Goal: Task Accomplishment & Management: Manage account settings

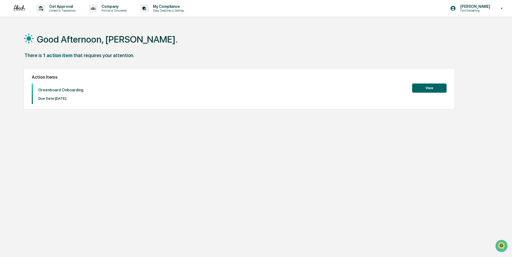
click at [428, 89] on button "View" at bounding box center [429, 87] width 34 height 9
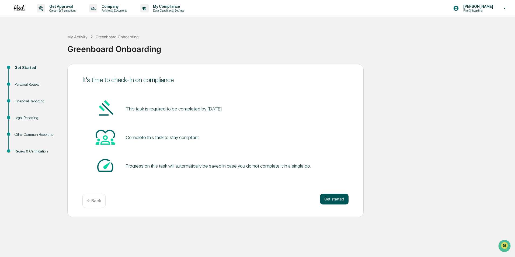
click at [329, 199] on button "Get started" at bounding box center [334, 199] width 29 height 11
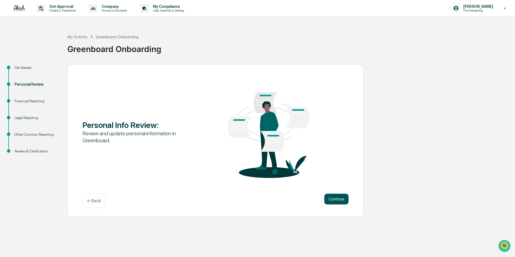
click at [329, 199] on button "Continue" at bounding box center [336, 199] width 24 height 11
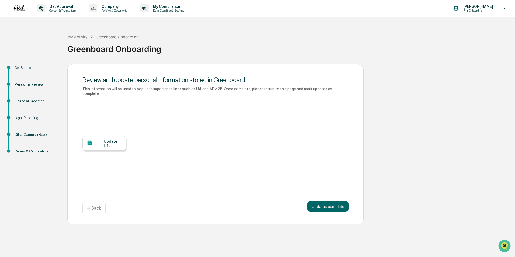
click at [100, 140] on div at bounding box center [95, 143] width 17 height 7
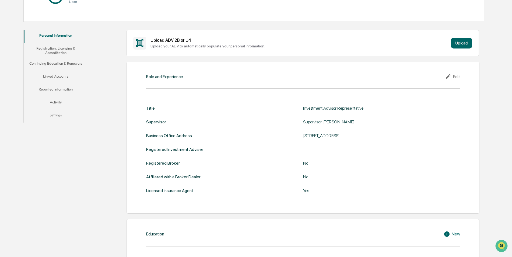
scroll to position [108, 0]
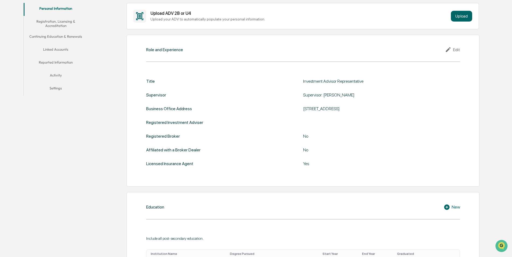
click at [308, 116] on div "Title Investment Advisor Representative Supervisor Supervisor: Angela Mari Busi…" at bounding box center [303, 122] width 314 height 87
click at [457, 50] on div "Edit" at bounding box center [452, 49] width 15 height 6
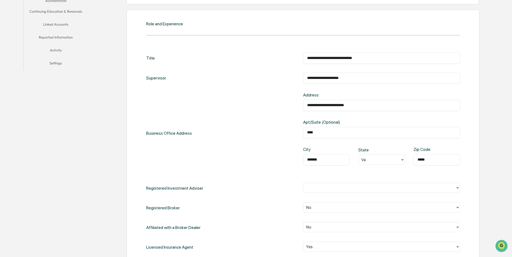
scroll to position [161, 0]
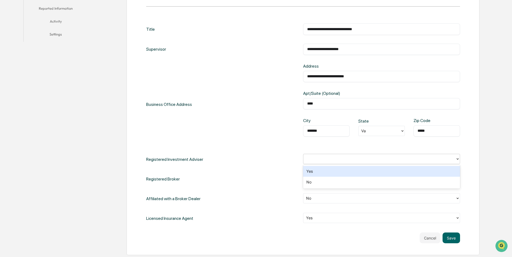
click at [402, 161] on div at bounding box center [379, 159] width 147 height 6
click at [347, 169] on div "Yes" at bounding box center [381, 171] width 157 height 11
click at [297, 148] on div "**********" at bounding box center [303, 123] width 314 height 200
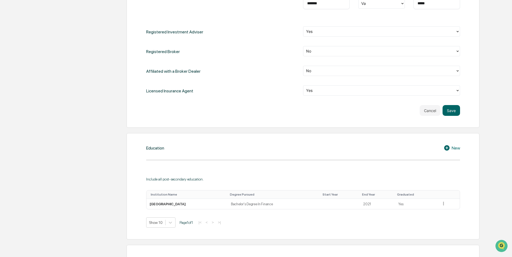
scroll to position [323, 0]
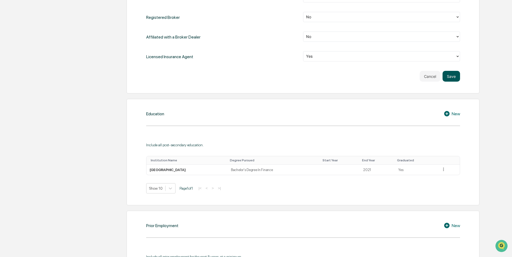
click at [449, 77] on button "Save" at bounding box center [450, 76] width 17 height 11
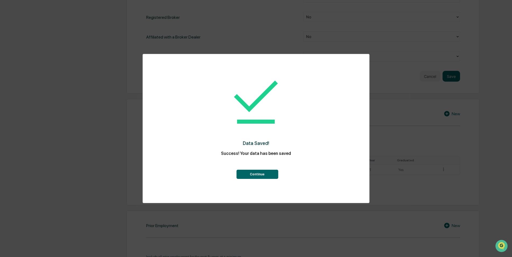
click at [269, 173] on button "Continue" at bounding box center [257, 174] width 42 height 9
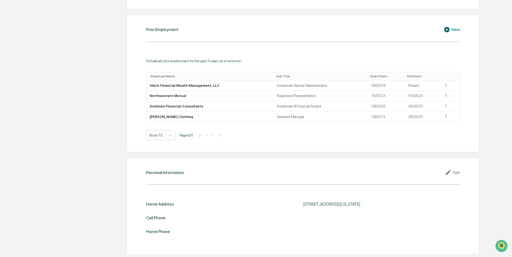
scroll to position [397, 0]
click at [455, 173] on div "Edit" at bounding box center [452, 172] width 15 height 6
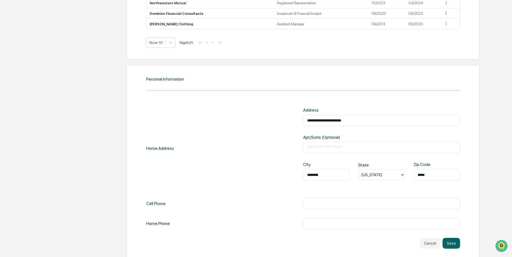
scroll to position [495, 0]
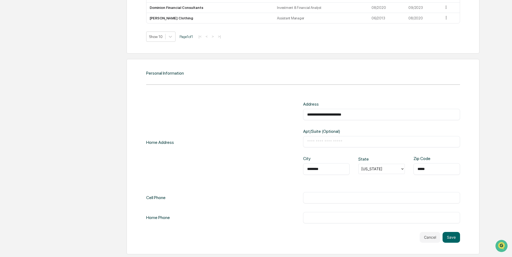
click at [326, 197] on input "text" at bounding box center [381, 197] width 149 height 5
type input "**********"
click at [449, 238] on button "Save" at bounding box center [450, 237] width 17 height 11
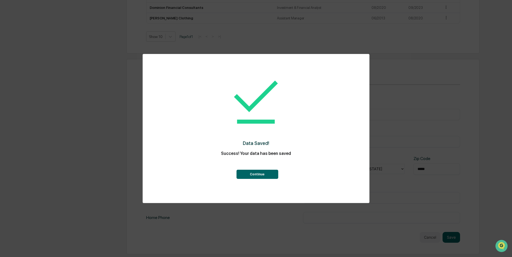
click at [273, 173] on button "Continue" at bounding box center [257, 174] width 42 height 9
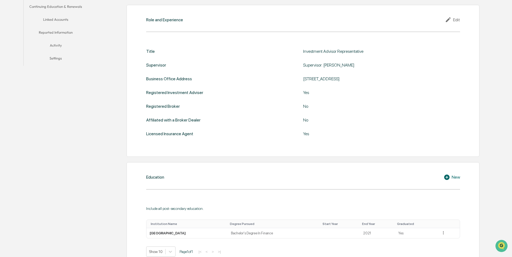
scroll to position [0, 0]
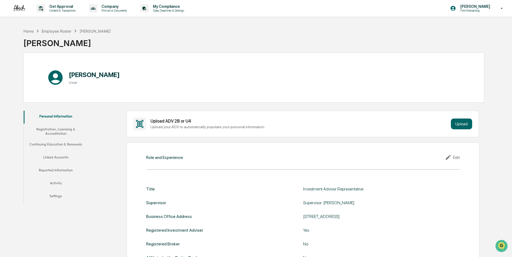
click at [60, 129] on button "Registration, Licensing & Accreditation" at bounding box center [56, 131] width 64 height 15
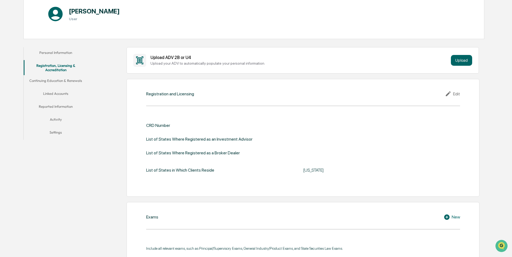
scroll to position [81, 0]
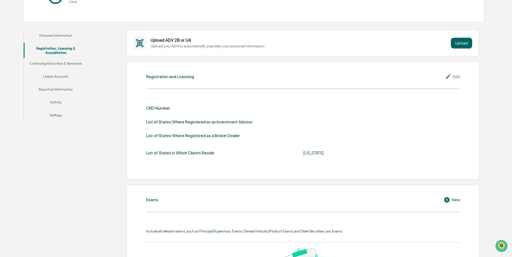
click at [457, 75] on div "Edit" at bounding box center [452, 76] width 15 height 6
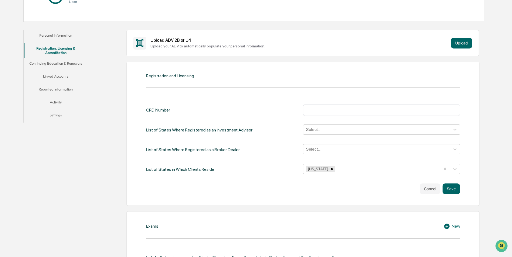
click at [326, 110] on input "text" at bounding box center [381, 109] width 149 height 5
paste input "**********"
drag, startPoint x: 354, startPoint y: 110, endPoint x: 267, endPoint y: 110, distance: 86.4
click at [267, 110] on div "**********" at bounding box center [303, 109] width 314 height 11
type input "*******"
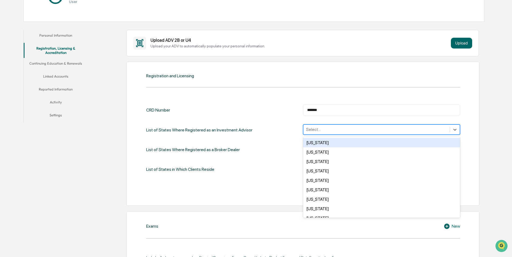
click at [318, 128] on div at bounding box center [376, 129] width 141 height 6
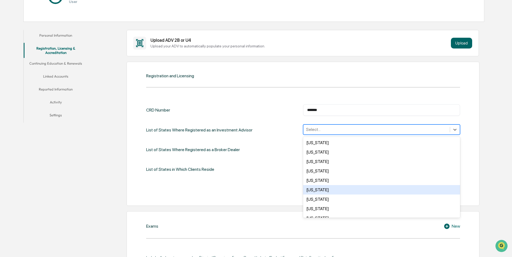
scroll to position [392, 0]
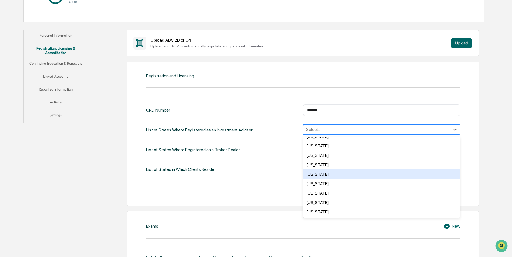
click at [342, 175] on div "Virginia" at bounding box center [381, 173] width 157 height 9
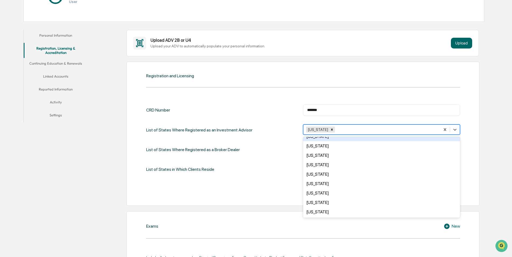
click at [269, 113] on div "CRD Number ******* ​" at bounding box center [303, 109] width 314 height 11
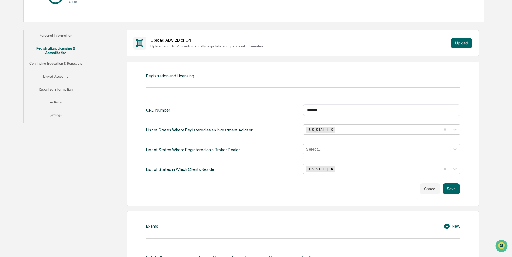
scroll to position [108, 0]
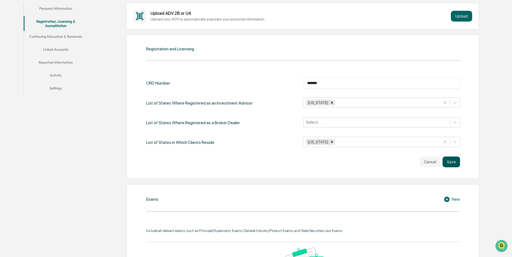
click at [451, 161] on button "Save" at bounding box center [450, 161] width 17 height 11
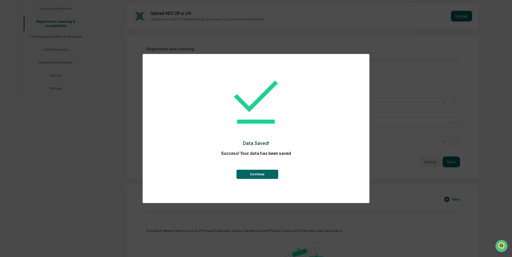
click at [265, 173] on button "Continue" at bounding box center [257, 174] width 42 height 9
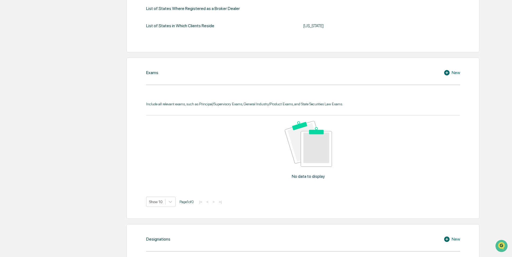
scroll to position [215, 0]
click at [453, 71] on div "New" at bounding box center [452, 72] width 16 height 6
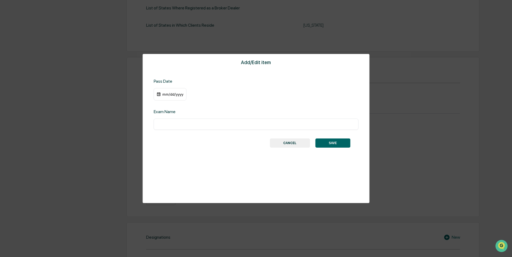
click at [175, 94] on div "mm/dd/yyyy" at bounding box center [173, 94] width 22 height 4
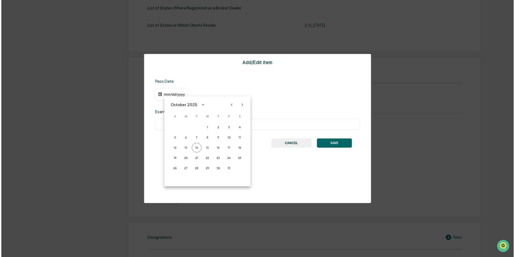
scroll to position [216, 0]
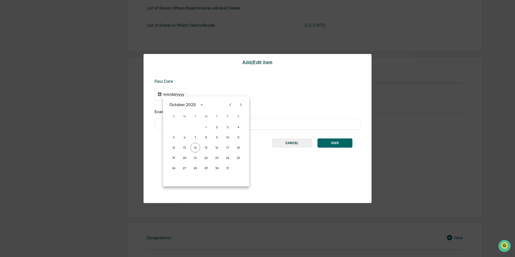
click at [199, 104] on icon "calendar view is open, switch to year view" at bounding box center [202, 105] width 6 height 6
click at [181, 148] on button "2023" at bounding box center [177, 149] width 19 height 10
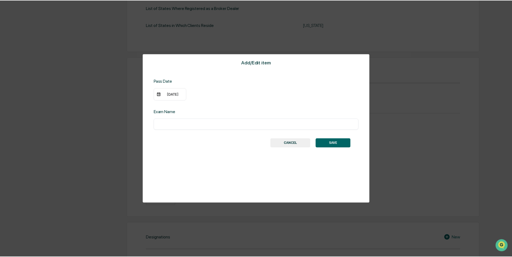
scroll to position [215, 0]
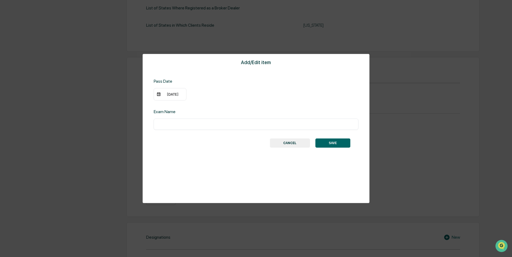
click at [185, 125] on input "text" at bounding box center [256, 123] width 197 height 5
type input "***"
click at [181, 94] on div "10/14/2023" at bounding box center [173, 94] width 22 height 4
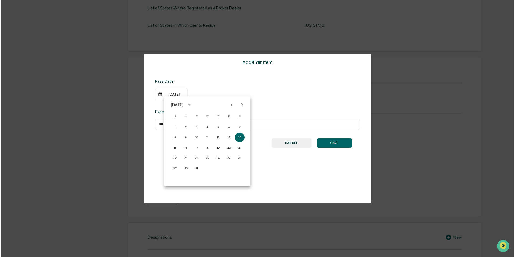
scroll to position [216, 0]
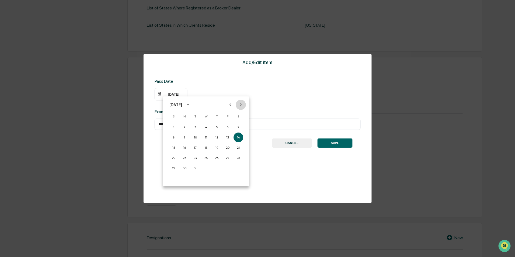
click at [241, 104] on icon "Next month" at bounding box center [241, 104] width 2 height 3
click at [207, 158] on button "22" at bounding box center [206, 158] width 10 height 10
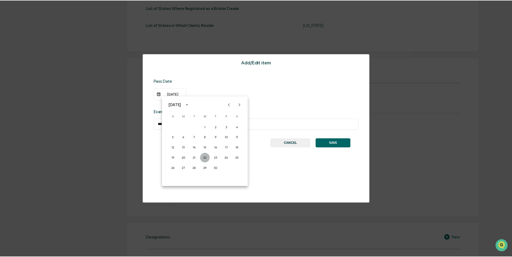
scroll to position [215, 0]
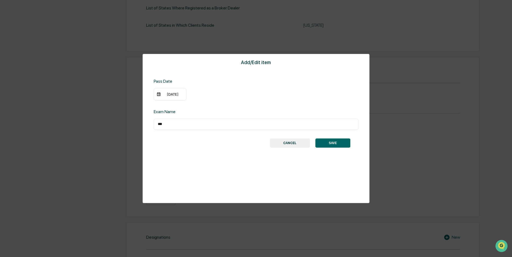
click at [234, 108] on div "Add/Edit item Pass Date 11/22/2023 Exam Name *** ​ SAVE CANCEL" at bounding box center [256, 128] width 227 height 149
click at [330, 143] on button "SAVE" at bounding box center [332, 142] width 35 height 9
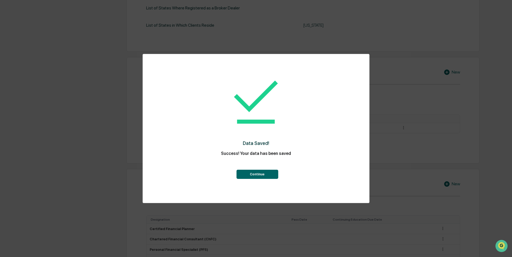
click at [266, 171] on button "Continue" at bounding box center [257, 174] width 42 height 9
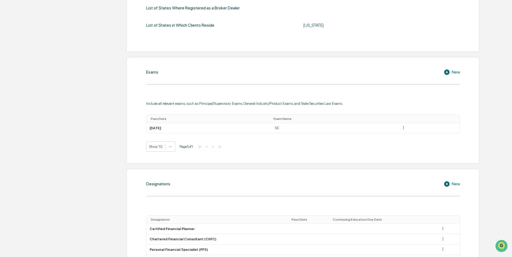
click at [446, 71] on icon at bounding box center [446, 71] width 5 height 5
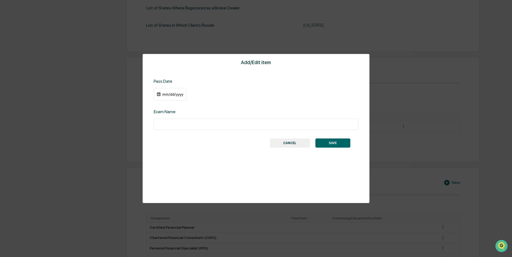
click at [174, 124] on input "text" at bounding box center [256, 123] width 197 height 5
click at [174, 96] on div "mm/dd/yyyy" at bounding box center [173, 94] width 22 height 4
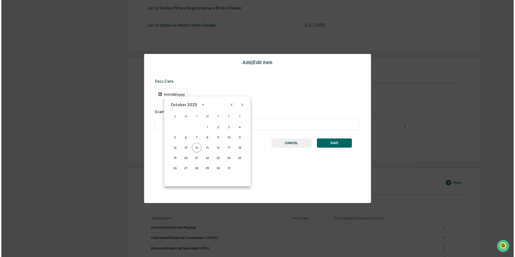
scroll to position [216, 0]
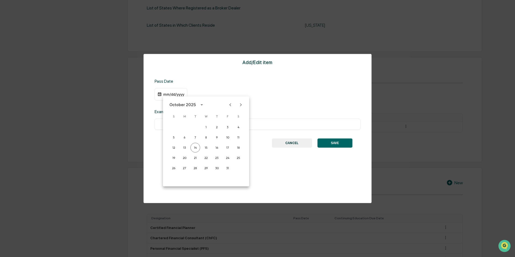
click at [194, 106] on div "October 2025" at bounding box center [183, 105] width 28 height 6
click at [178, 148] on button "2023" at bounding box center [177, 149] width 19 height 10
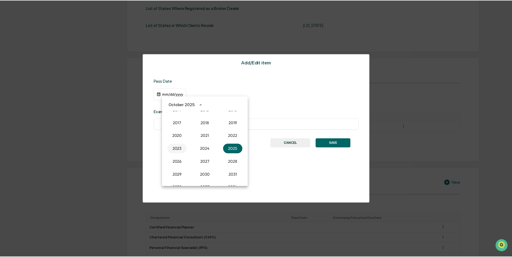
scroll to position [215, 0]
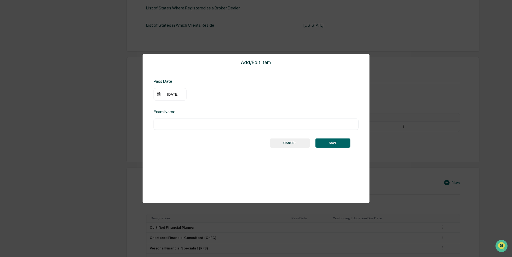
click at [179, 94] on div "10/14/2023" at bounding box center [173, 94] width 22 height 4
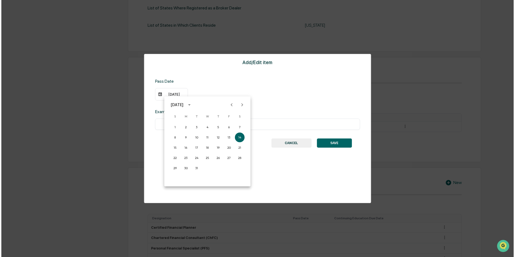
scroll to position [216, 0]
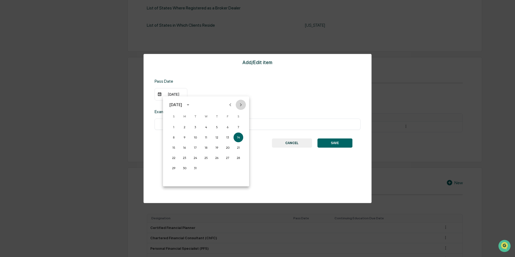
click at [241, 104] on icon "Next month" at bounding box center [241, 105] width 6 height 6
click at [243, 107] on icon "Next month" at bounding box center [241, 105] width 6 height 6
click at [227, 169] on button "29" at bounding box center [228, 168] width 10 height 10
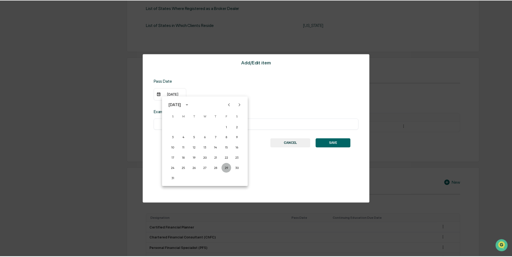
scroll to position [215, 0]
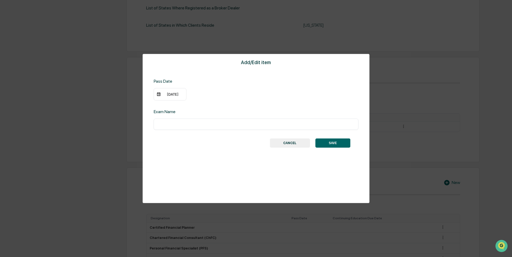
click at [180, 124] on input "text" at bounding box center [256, 123] width 197 height 5
type input "**********"
click at [330, 143] on button "SAVE" at bounding box center [332, 142] width 35 height 9
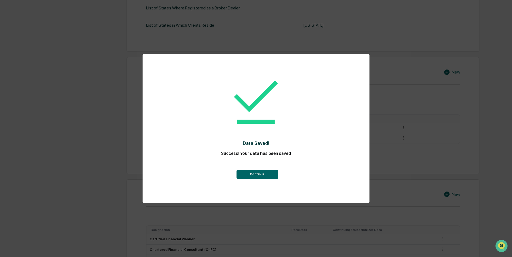
click at [249, 172] on button "Continue" at bounding box center [257, 174] width 42 height 9
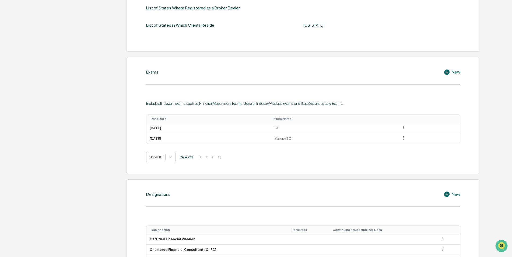
click at [450, 71] on icon at bounding box center [448, 72] width 8 height 6
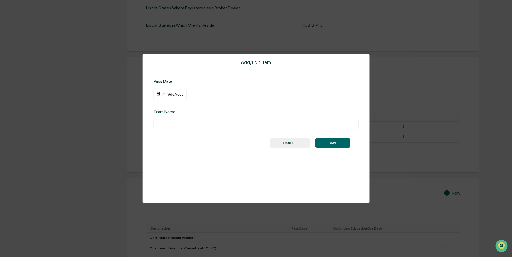
click at [171, 93] on div "mm/dd/yyyy" at bounding box center [173, 94] width 22 height 4
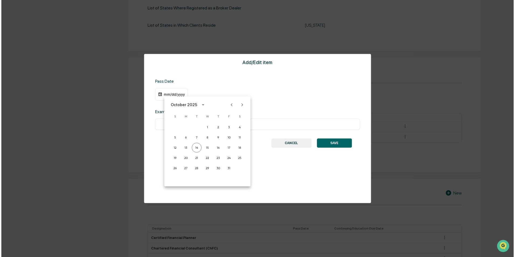
scroll to position [216, 0]
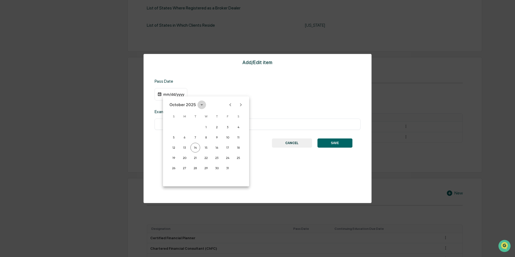
click at [199, 104] on icon "calendar view is open, switch to year view" at bounding box center [202, 105] width 6 height 6
click at [205, 149] on button "2024" at bounding box center [205, 149] width 19 height 10
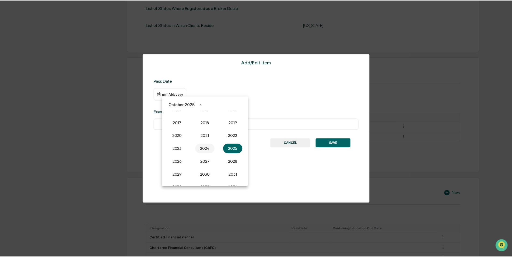
scroll to position [215, 0]
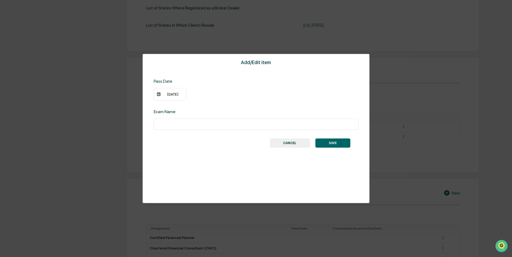
click at [182, 125] on input "text" at bounding box center [256, 123] width 197 height 5
type input "*********"
click at [166, 96] on div "10/14/2024" at bounding box center [170, 94] width 33 height 12
click at [169, 93] on div "10/14/2024" at bounding box center [173, 94] width 22 height 4
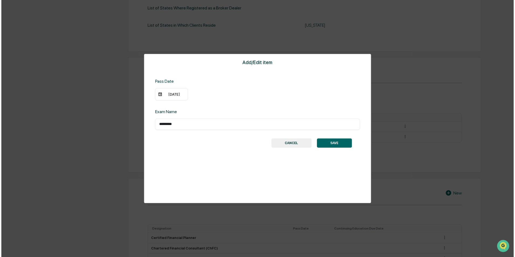
scroll to position [216, 0]
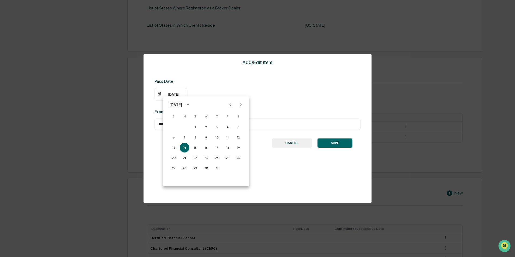
click at [240, 105] on icon "Next month" at bounding box center [241, 105] width 6 height 6
click at [233, 105] on button "Previous month" at bounding box center [230, 105] width 10 height 10
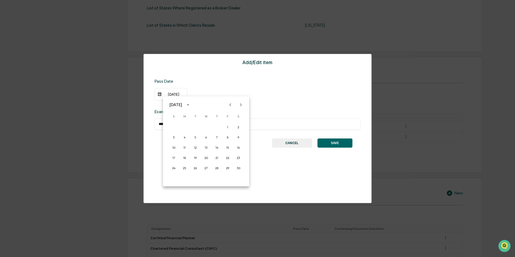
click at [233, 105] on button "Previous month" at bounding box center [230, 105] width 10 height 10
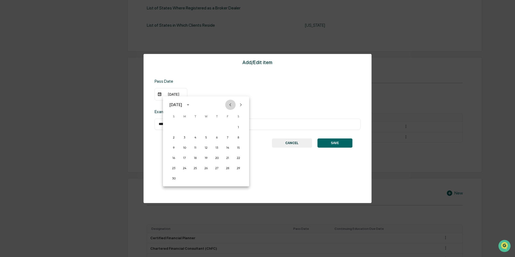
click at [233, 105] on button "Previous month" at bounding box center [230, 105] width 10 height 10
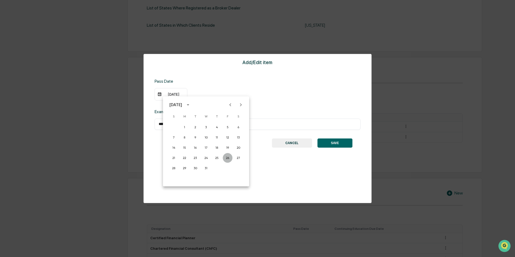
click at [225, 158] on button "26" at bounding box center [228, 158] width 10 height 10
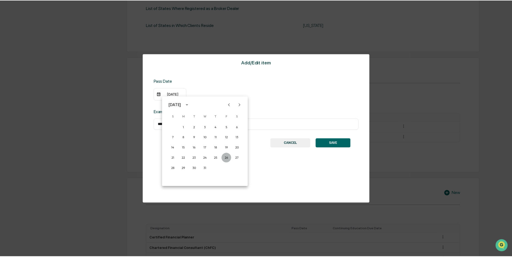
scroll to position [215, 0]
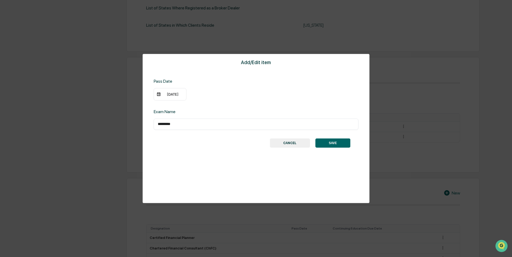
click at [335, 143] on button "SAVE" at bounding box center [332, 142] width 35 height 9
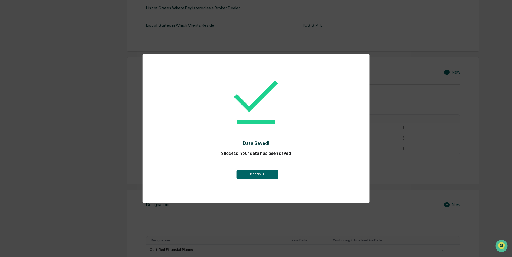
click at [256, 173] on button "Continue" at bounding box center [257, 174] width 42 height 9
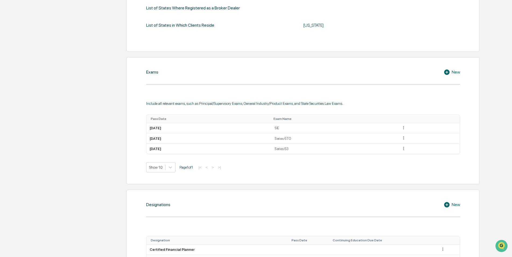
click at [450, 72] on icon at bounding box center [448, 72] width 8 height 6
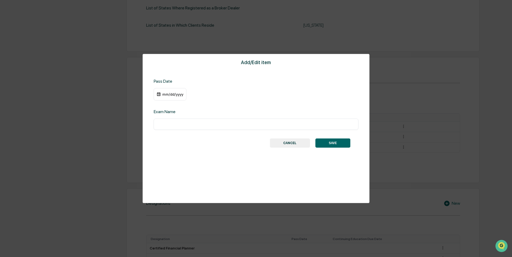
click at [176, 96] on div "mm/dd/yyyy" at bounding box center [173, 94] width 22 height 4
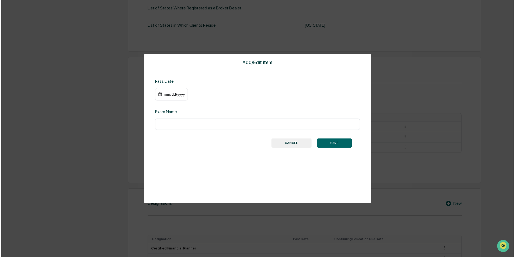
scroll to position [216, 0]
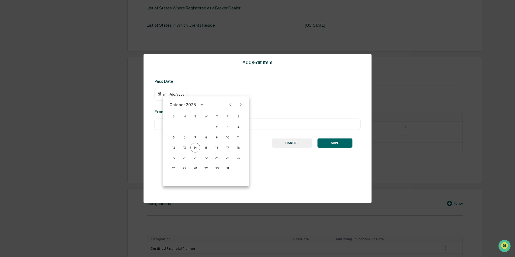
click at [228, 104] on icon "Previous month" at bounding box center [230, 105] width 6 height 6
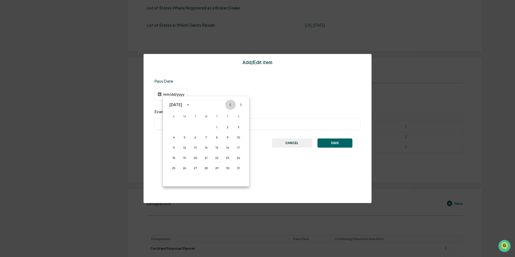
click at [228, 104] on icon "Previous month" at bounding box center [230, 105] width 6 height 6
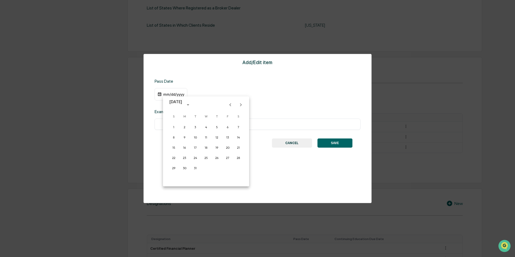
click at [228, 104] on icon "Previous month" at bounding box center [230, 105] width 6 height 6
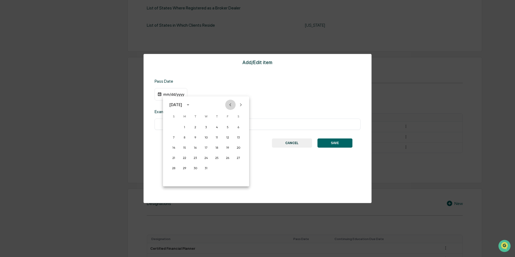
click at [228, 104] on icon "Previous month" at bounding box center [230, 105] width 6 height 6
click at [195, 147] on button "12" at bounding box center [195, 148] width 10 height 10
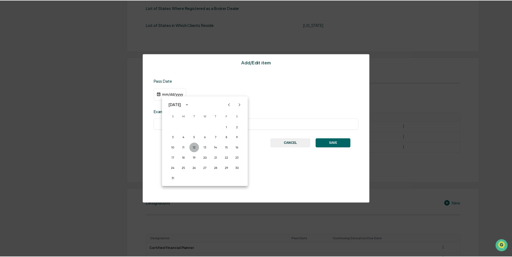
scroll to position [215, 0]
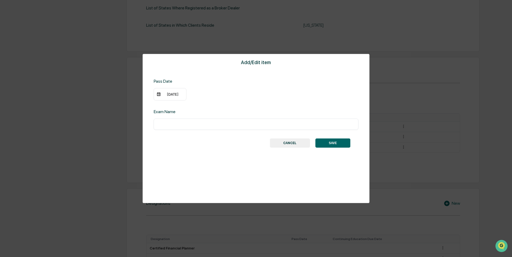
click at [192, 125] on input "text" at bounding box center [256, 123] width 197 height 5
type input "**********"
click at [340, 143] on button "SAVE" at bounding box center [332, 142] width 35 height 9
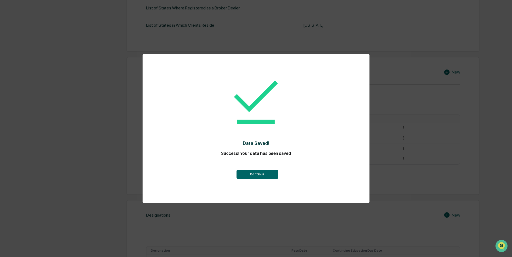
click at [261, 173] on button "Continue" at bounding box center [257, 174] width 42 height 9
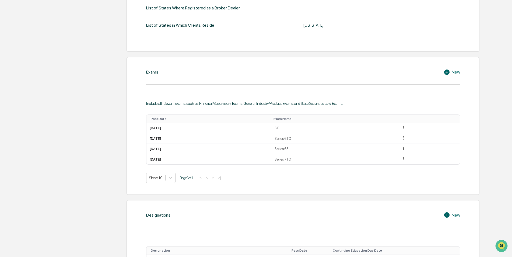
click at [451, 72] on icon at bounding box center [448, 72] width 8 height 6
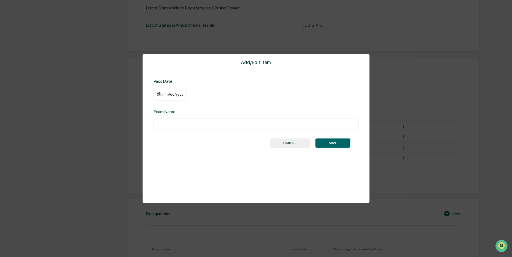
click at [168, 93] on div "mm/dd/yyyy" at bounding box center [173, 94] width 22 height 4
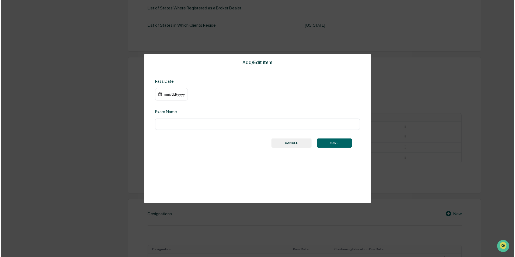
scroll to position [216, 0]
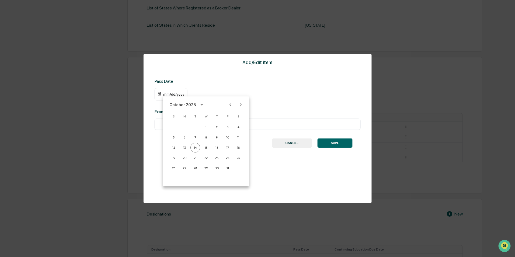
click at [229, 105] on icon "Previous month" at bounding box center [230, 105] width 6 height 6
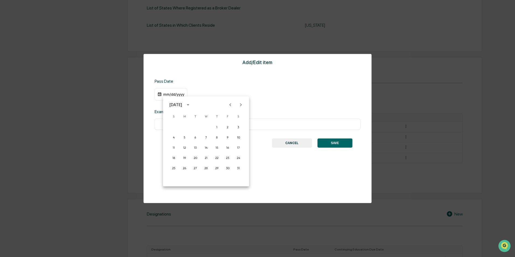
click at [229, 105] on icon "Previous month" at bounding box center [230, 105] width 6 height 6
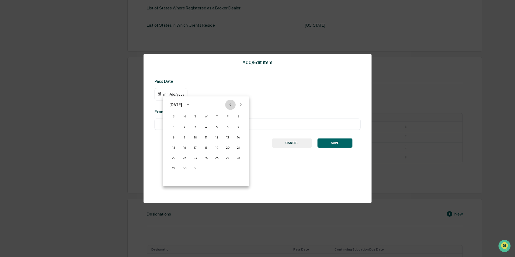
click at [229, 105] on icon "Previous month" at bounding box center [230, 105] width 6 height 6
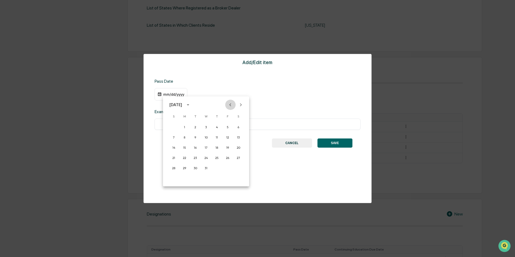
click at [229, 105] on icon "Previous month" at bounding box center [230, 105] width 6 height 6
click at [184, 136] on button "3" at bounding box center [185, 137] width 10 height 10
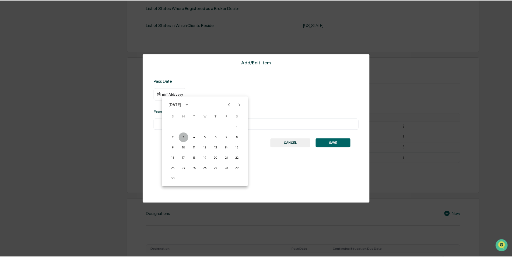
scroll to position [215, 0]
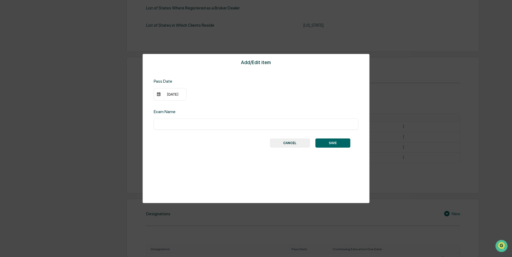
click at [184, 124] on input "text" at bounding box center [256, 123] width 197 height 5
type input "*********"
click at [333, 143] on button "SAVE" at bounding box center [332, 142] width 35 height 9
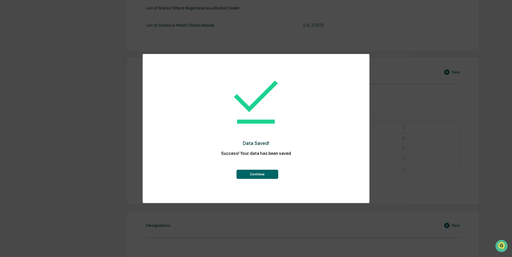
click at [267, 172] on button "Continue" at bounding box center [257, 174] width 42 height 9
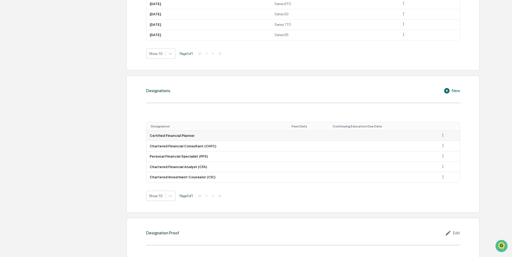
scroll to position [377, 0]
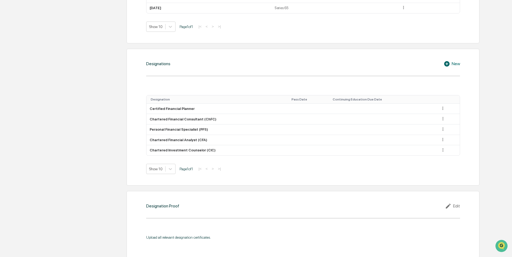
click at [447, 63] on icon at bounding box center [448, 64] width 8 height 6
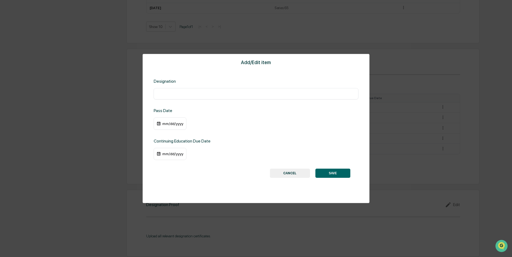
click at [200, 94] on input "text" at bounding box center [256, 93] width 197 height 5
type input "****"
click at [176, 123] on div "mm/dd/yyyy" at bounding box center [173, 123] width 22 height 4
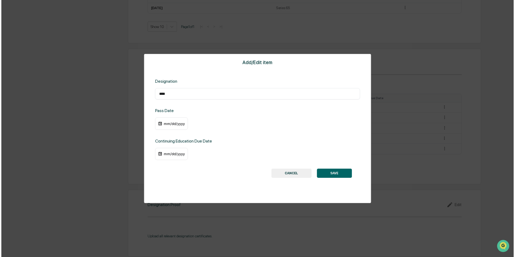
scroll to position [377, 0]
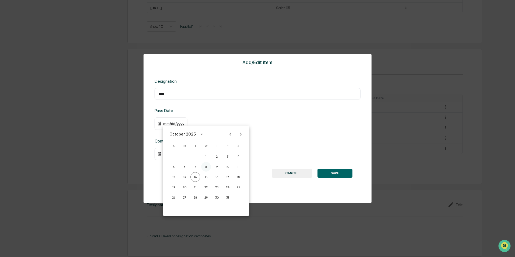
click at [206, 166] on button "8" at bounding box center [206, 167] width 10 height 10
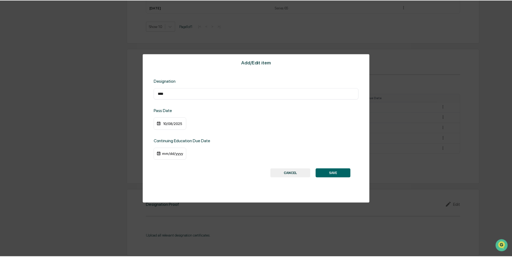
scroll to position [377, 0]
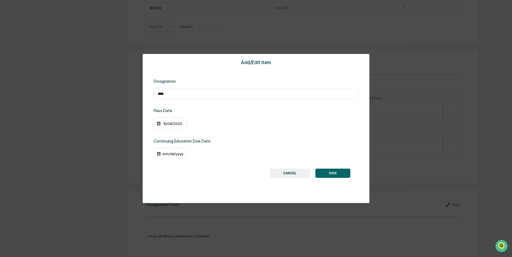
click at [177, 153] on div "mm/dd/yyyy" at bounding box center [173, 154] width 22 height 4
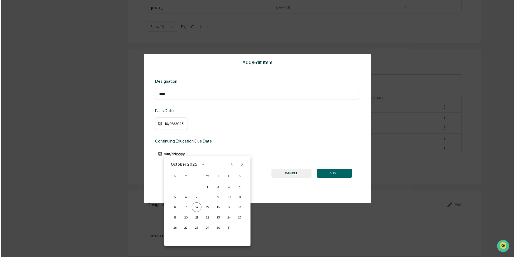
scroll to position [377, 0]
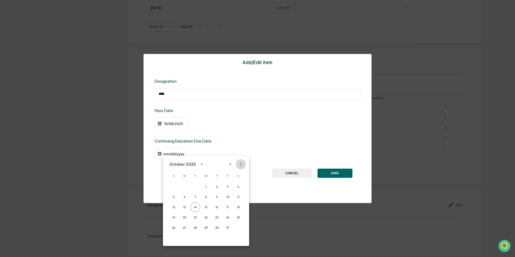
click at [240, 166] on icon "Next month" at bounding box center [241, 164] width 6 height 6
click at [233, 165] on icon "Previous month" at bounding box center [230, 164] width 6 height 6
click at [205, 228] on button "31" at bounding box center [206, 228] width 10 height 10
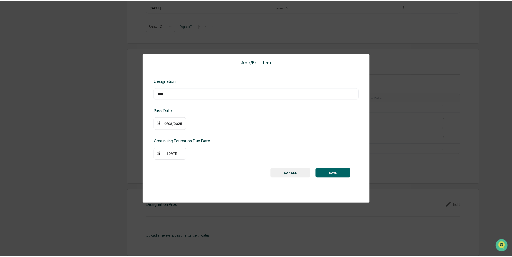
scroll to position [377, 0]
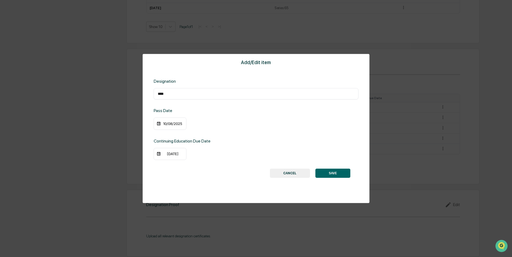
click at [326, 173] on button "SAVE" at bounding box center [332, 172] width 35 height 9
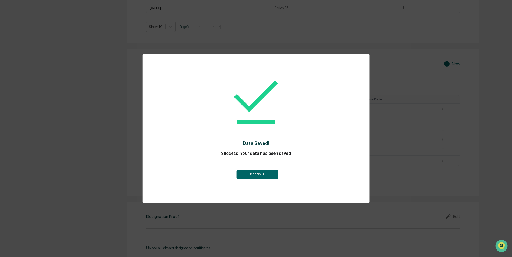
click at [263, 176] on button "Continue" at bounding box center [257, 174] width 42 height 9
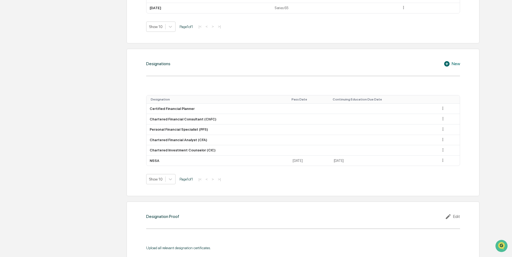
click at [451, 62] on div "New" at bounding box center [452, 64] width 16 height 6
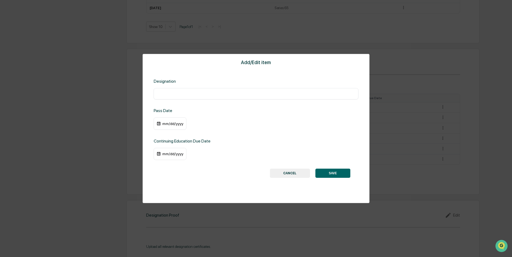
click at [172, 93] on input "text" at bounding box center [256, 93] width 197 height 5
type input "****"
click at [181, 125] on div "mm/dd/yyyy" at bounding box center [173, 123] width 22 height 4
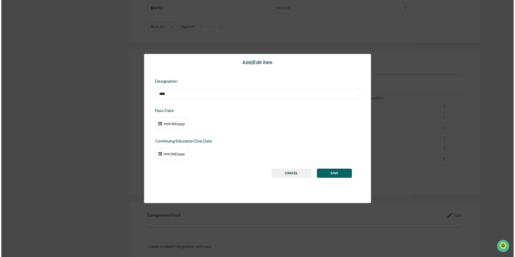
scroll to position [377, 0]
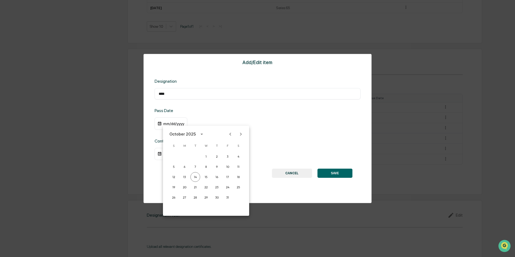
click at [230, 133] on icon "Previous month" at bounding box center [230, 133] width 2 height 3
click at [206, 178] on button "18" at bounding box center [206, 177] width 10 height 10
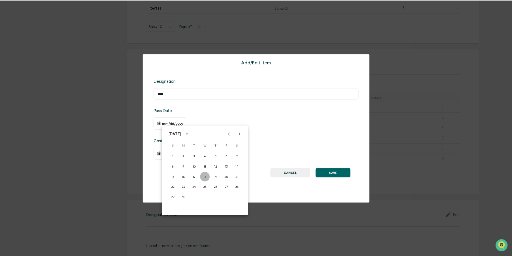
scroll to position [377, 0]
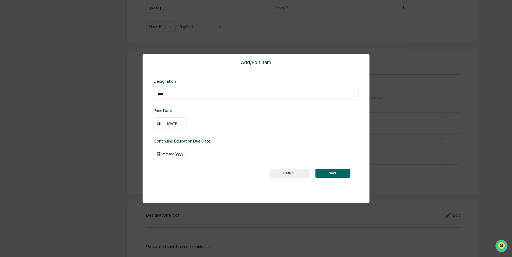
click at [178, 155] on div "mm/dd/yyyy" at bounding box center [173, 154] width 22 height 4
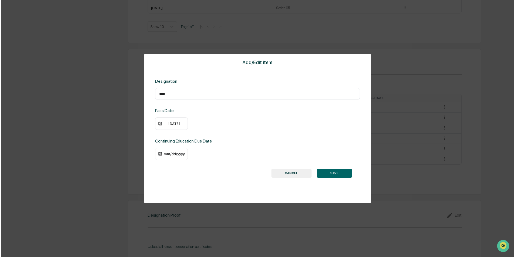
scroll to position [377, 0]
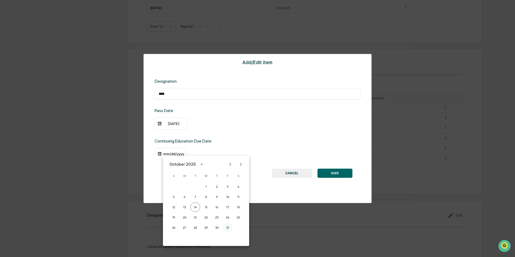
click at [229, 226] on button "31" at bounding box center [228, 228] width 10 height 10
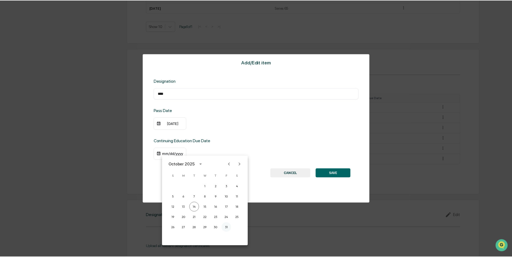
scroll to position [377, 0]
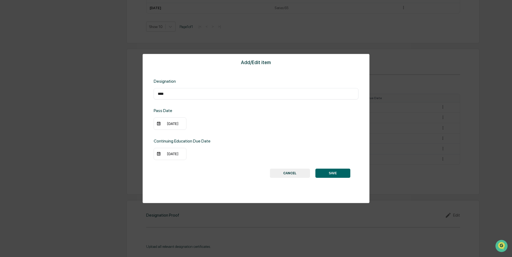
click at [178, 155] on div "10/31/2025" at bounding box center [173, 154] width 22 height 4
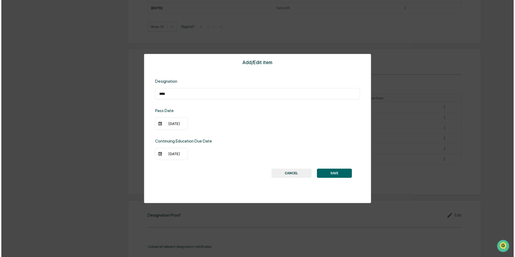
scroll to position [377, 0]
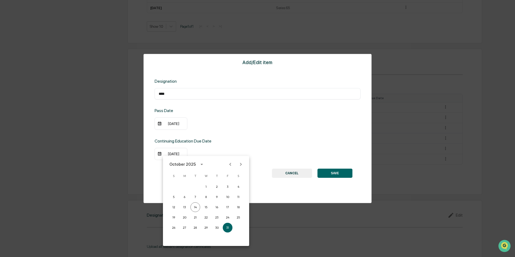
click at [241, 163] on icon "Next month" at bounding box center [241, 164] width 6 height 6
click at [206, 227] on button "31" at bounding box center [206, 228] width 10 height 10
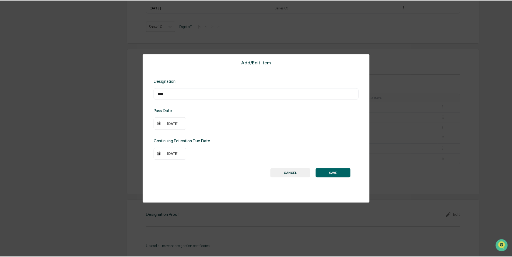
scroll to position [377, 0]
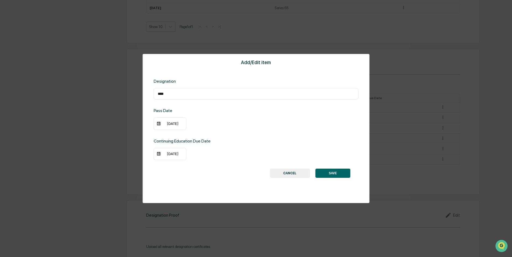
click at [339, 172] on button "SAVE" at bounding box center [332, 172] width 35 height 9
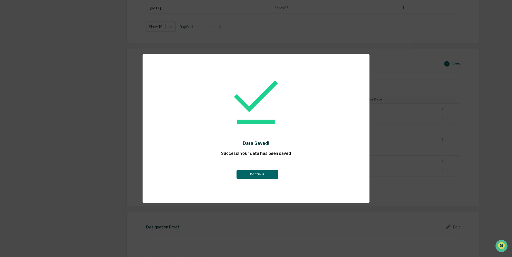
click at [263, 177] on button "Continue" at bounding box center [257, 174] width 42 height 9
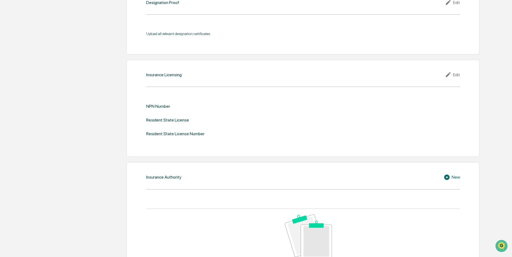
scroll to position [578, 0]
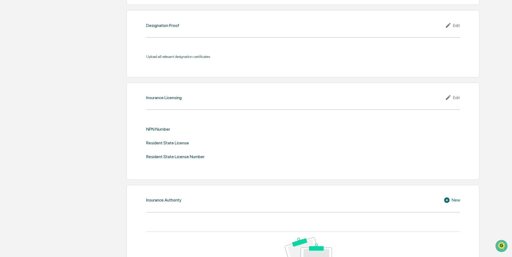
click at [449, 98] on icon at bounding box center [449, 97] width 8 height 6
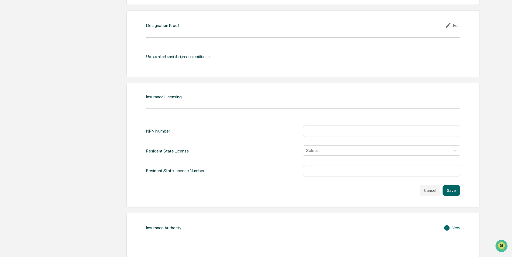
click at [322, 133] on input "text" at bounding box center [381, 130] width 149 height 5
click at [340, 129] on input "text" at bounding box center [381, 130] width 149 height 5
type input "********"
click at [352, 151] on div at bounding box center [376, 150] width 141 height 6
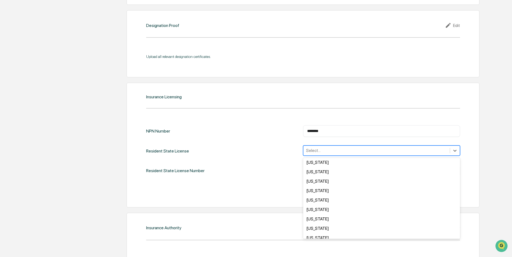
scroll to position [392, 0]
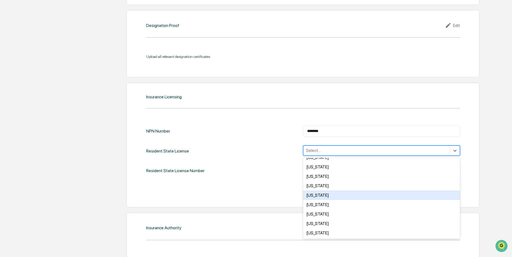
click at [318, 198] on div "Virginia" at bounding box center [381, 194] width 157 height 9
click at [221, 191] on div "Cancel Save" at bounding box center [303, 190] width 314 height 11
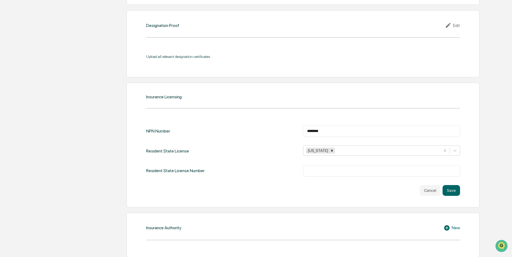
click at [315, 170] on input "text" at bounding box center [381, 170] width 149 height 5
click at [318, 172] on input "text" at bounding box center [381, 170] width 149 height 5
click at [323, 172] on input "text" at bounding box center [381, 170] width 149 height 5
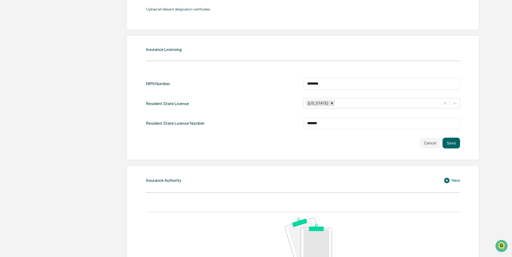
scroll to position [687, 0]
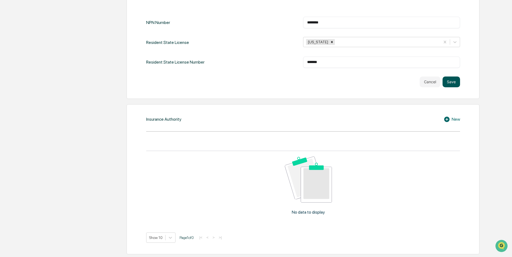
type input "*******"
click at [454, 83] on button "Save" at bounding box center [450, 81] width 17 height 11
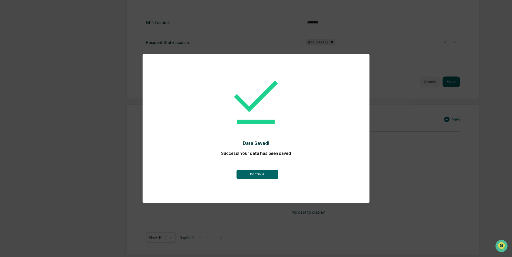
click at [258, 175] on button "Continue" at bounding box center [257, 174] width 42 height 9
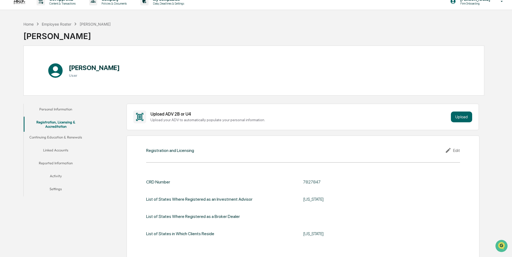
scroll to position [0, 0]
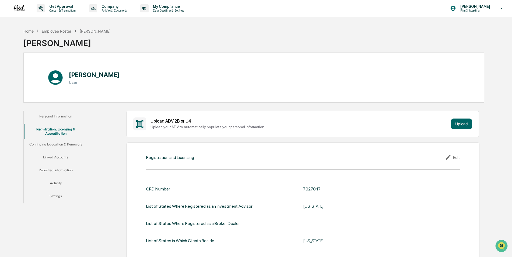
click at [66, 144] on button "Continuing Education & Renewals" at bounding box center [56, 145] width 64 height 13
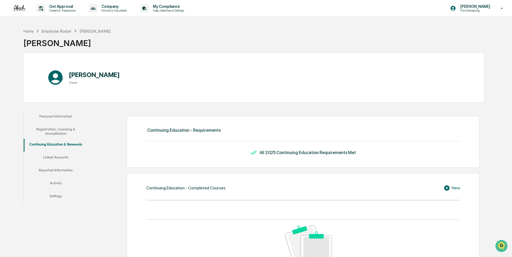
click at [62, 157] on button "Linked Accounts" at bounding box center [56, 158] width 64 height 13
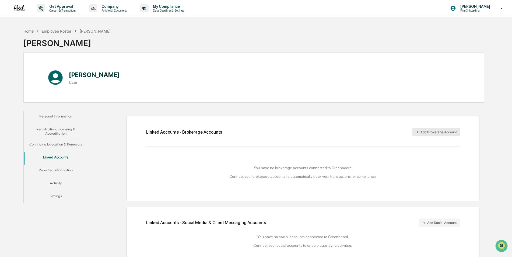
click at [433, 131] on button "Add Brokerage Account" at bounding box center [436, 132] width 48 height 9
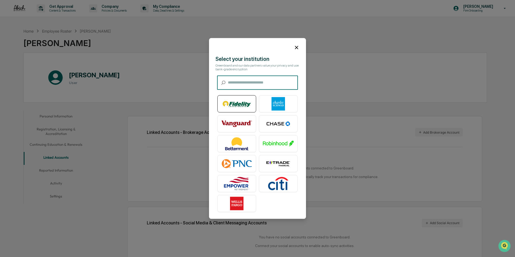
click at [242, 101] on img at bounding box center [236, 103] width 31 height 13
